Goal: Find specific fact: Find specific fact

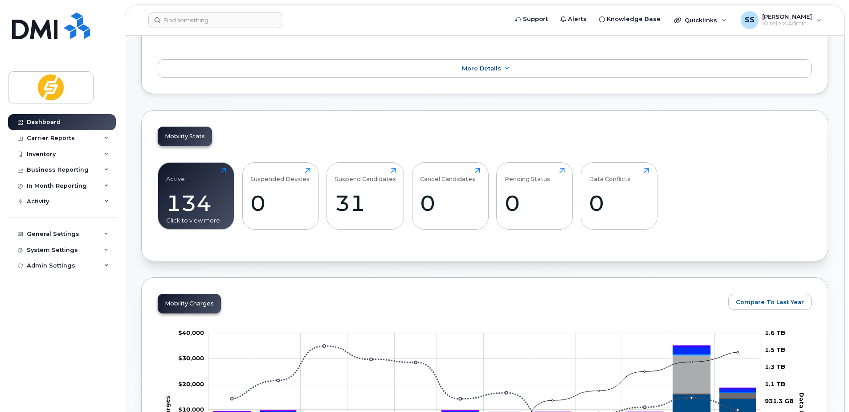
scroll to position [134, 0]
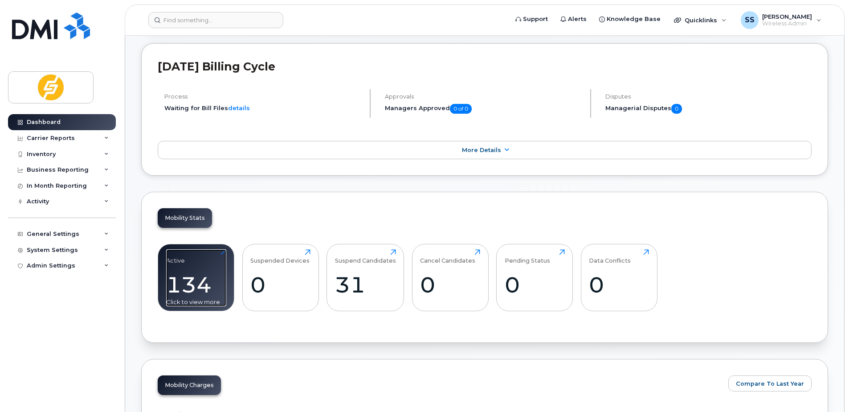
click at [199, 281] on div "134" at bounding box center [196, 284] width 60 height 26
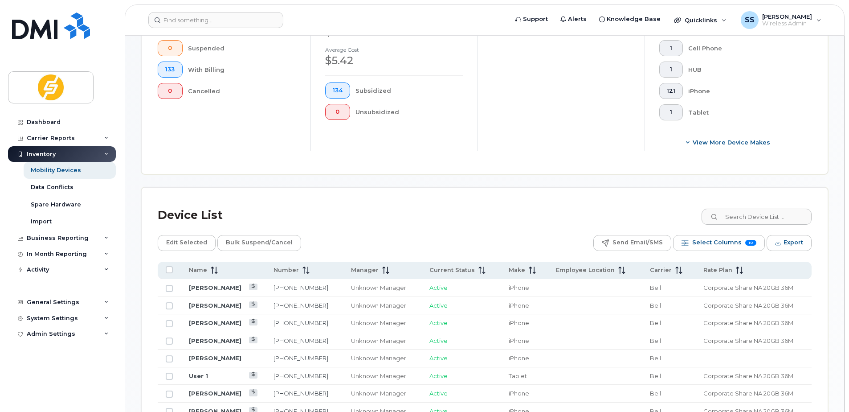
scroll to position [356, 0]
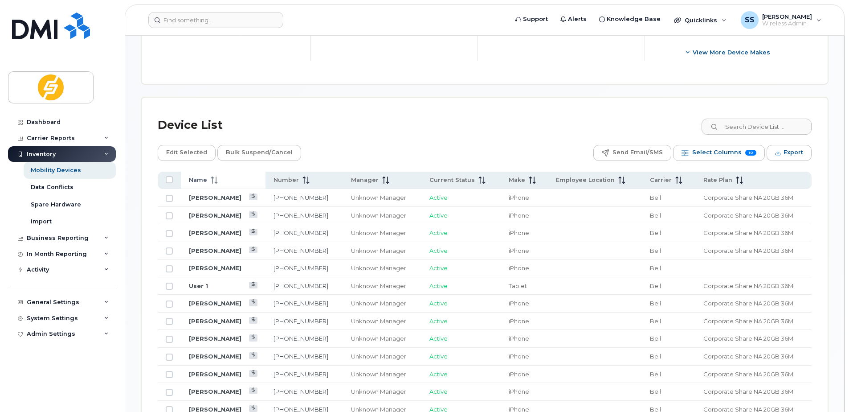
click at [209, 173] on th "Name" at bounding box center [223, 179] width 85 height 17
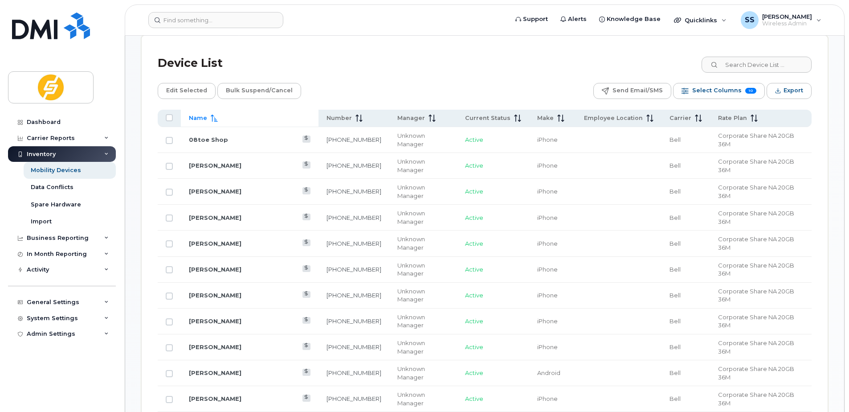
scroll to position [579, 0]
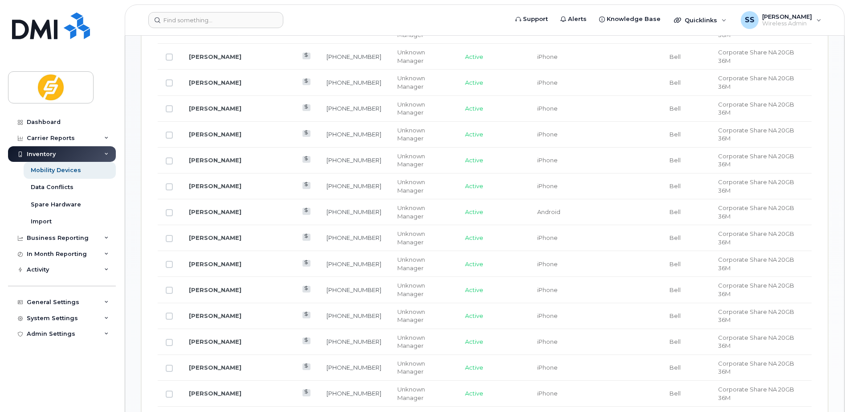
drag, startPoint x: 324, startPoint y: 327, endPoint x: 279, endPoint y: 325, distance: 45.0
copy link "[PHONE_NUMBER]"
